Goal: Information Seeking & Learning: Learn about a topic

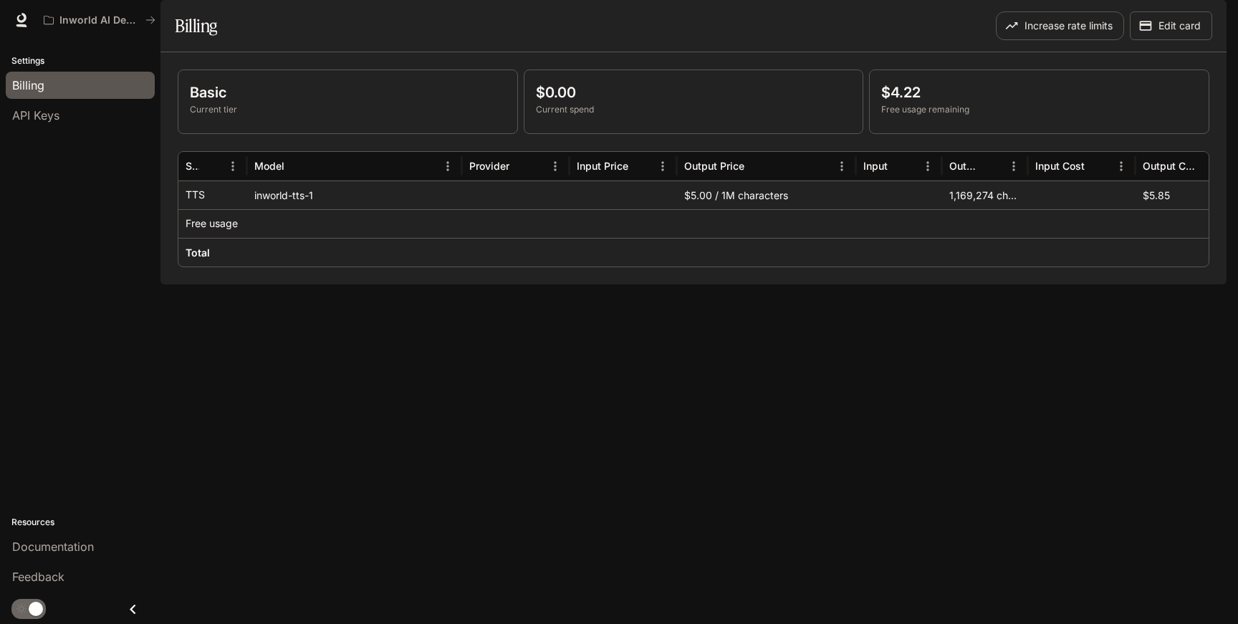
click at [765, 209] on div "$5.00 / 1M characters" at bounding box center [766, 195] width 179 height 29
click at [1138, 24] on span "Documentation" at bounding box center [1140, 20] width 71 height 18
